Goal: Transaction & Acquisition: Purchase product/service

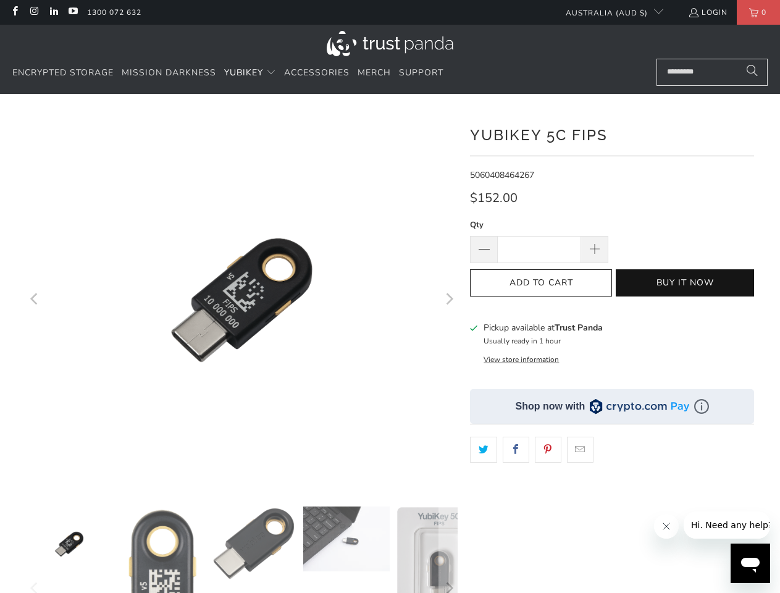
click at [251, 73] on span "YubiKey" at bounding box center [243, 73] width 39 height 12
click at [35, 300] on icon "Previous" at bounding box center [35, 299] width 12 height 225
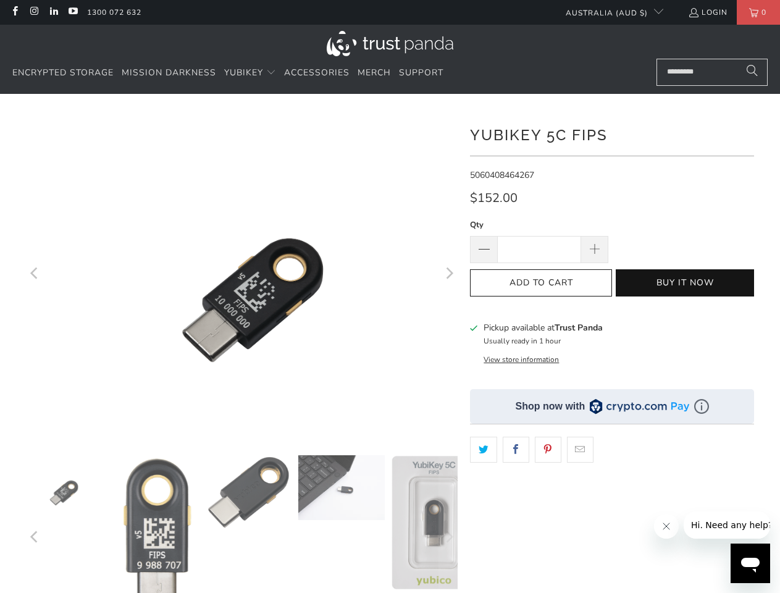
click at [448, 300] on icon "Next" at bounding box center [449, 274] width 12 height 195
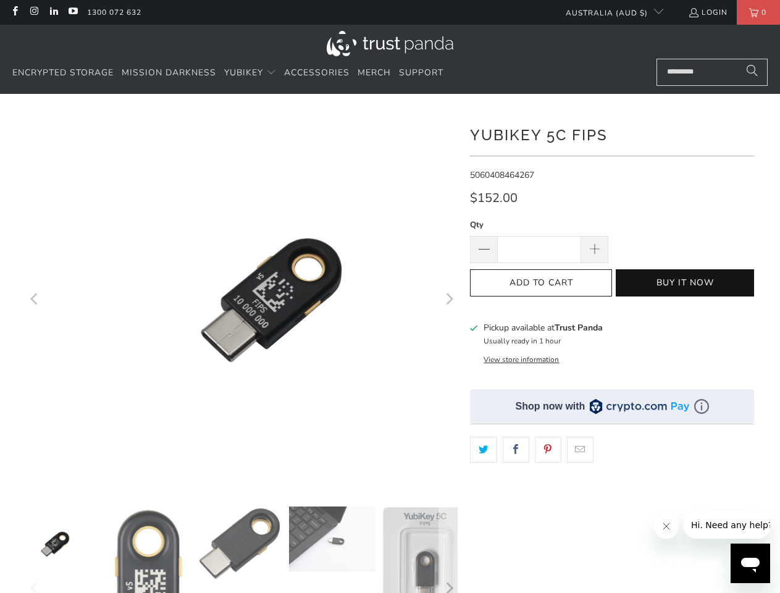
click at [242, 550] on img at bounding box center [240, 543] width 86 height 74
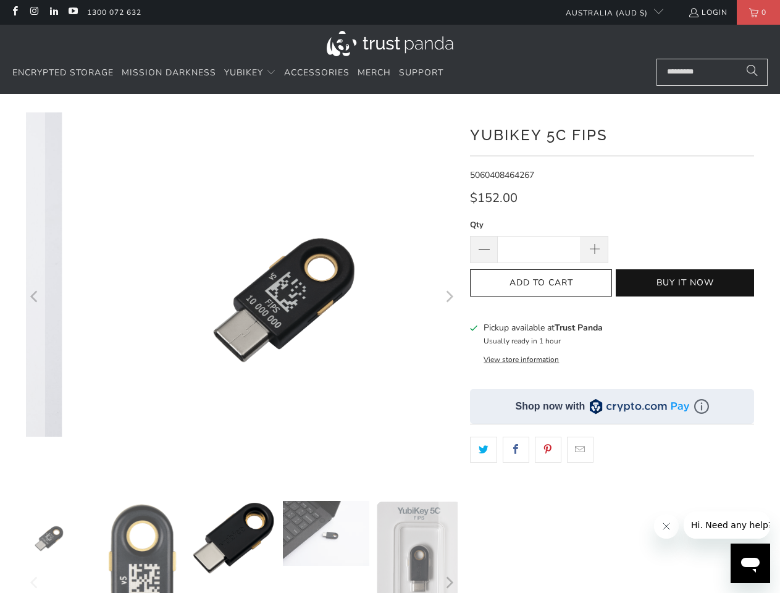
click at [69, 544] on img at bounding box center [49, 538] width 86 height 75
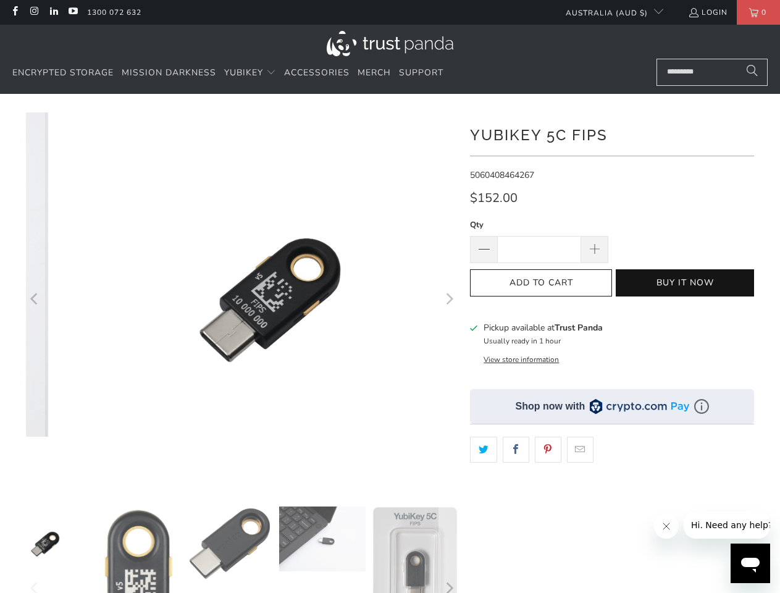
click at [162, 550] on img at bounding box center [137, 585] width 86 height 158
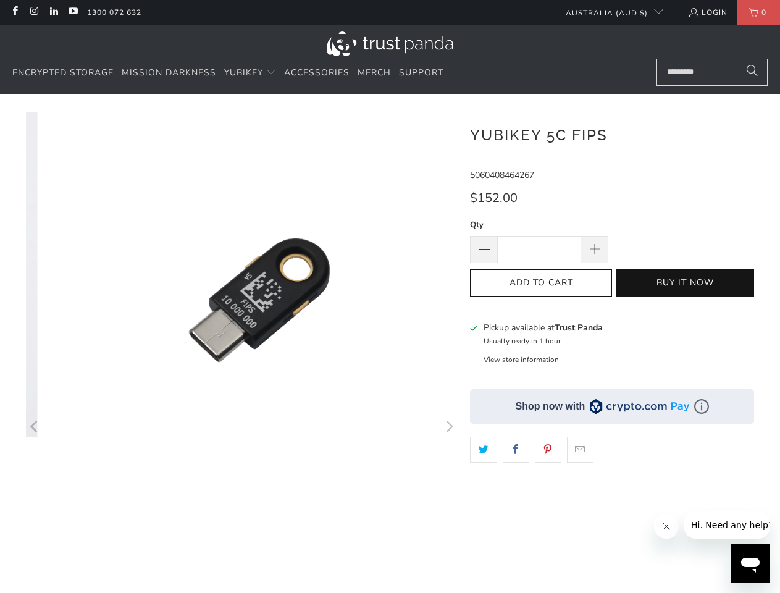
click at [254, 544] on div at bounding box center [259, 428] width 432 height 632
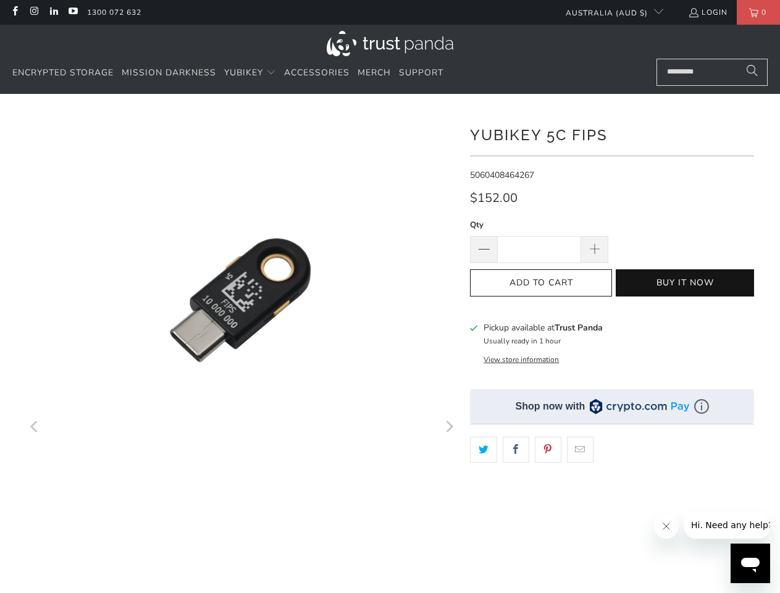
click at [346, 539] on div at bounding box center [240, 428] width 432 height 632
